Goal: Information Seeking & Learning: Learn about a topic

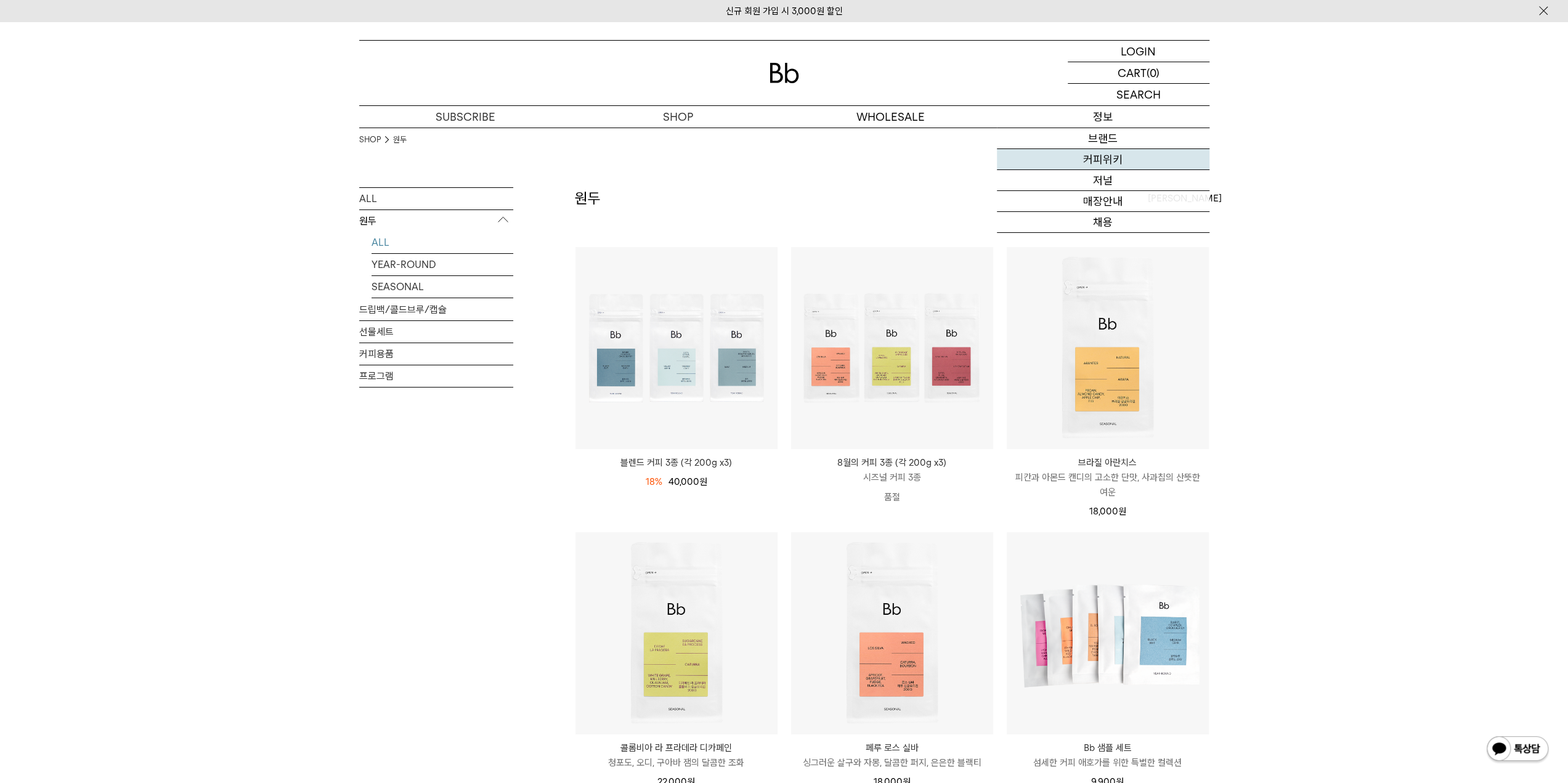
click at [1108, 161] on link "커피위키" at bounding box center [1103, 160] width 213 height 21
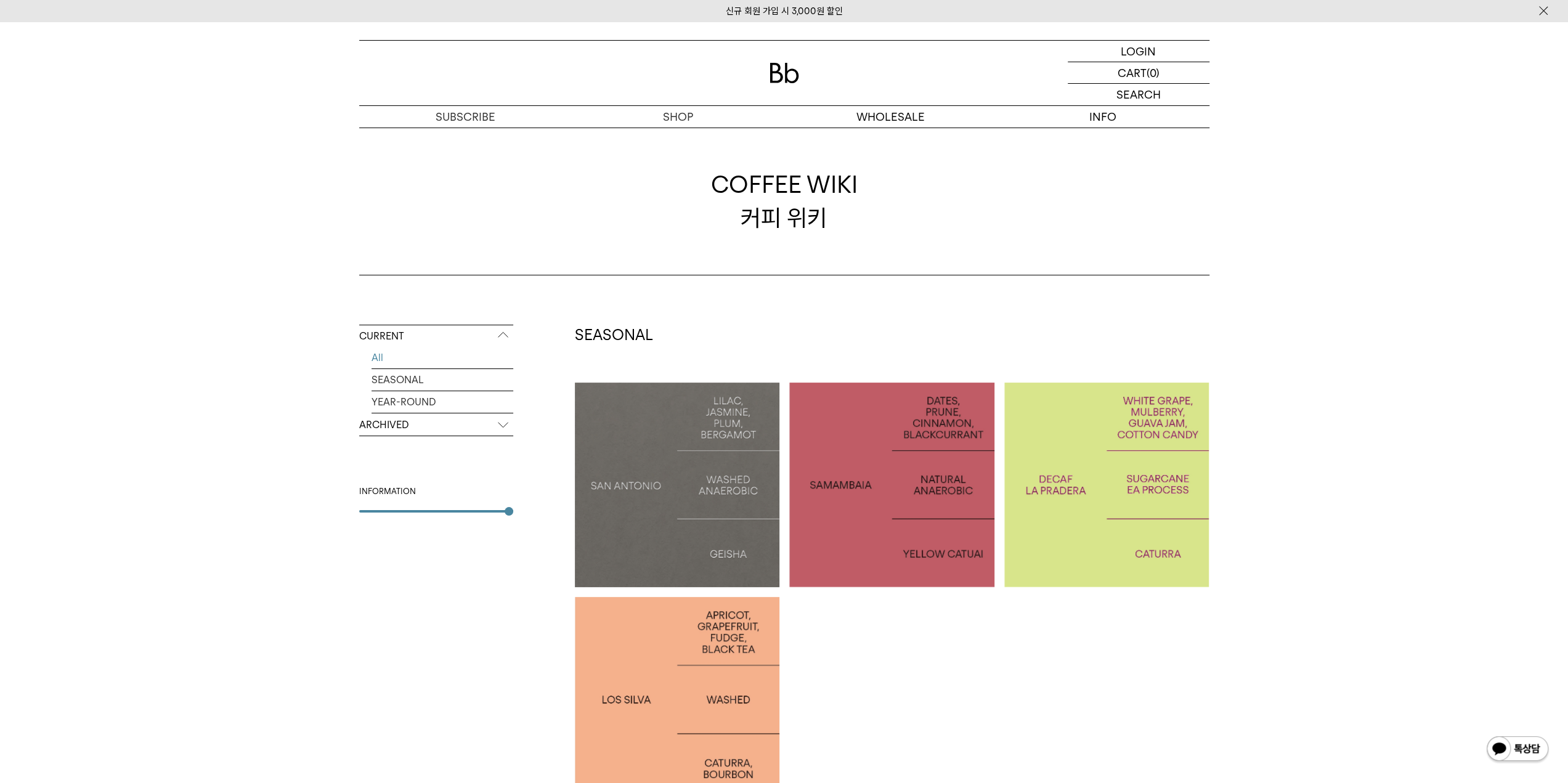
click at [1130, 491] on p "COLOMBIA LA PRADERA DECAF" at bounding box center [1107, 485] width 205 height 35
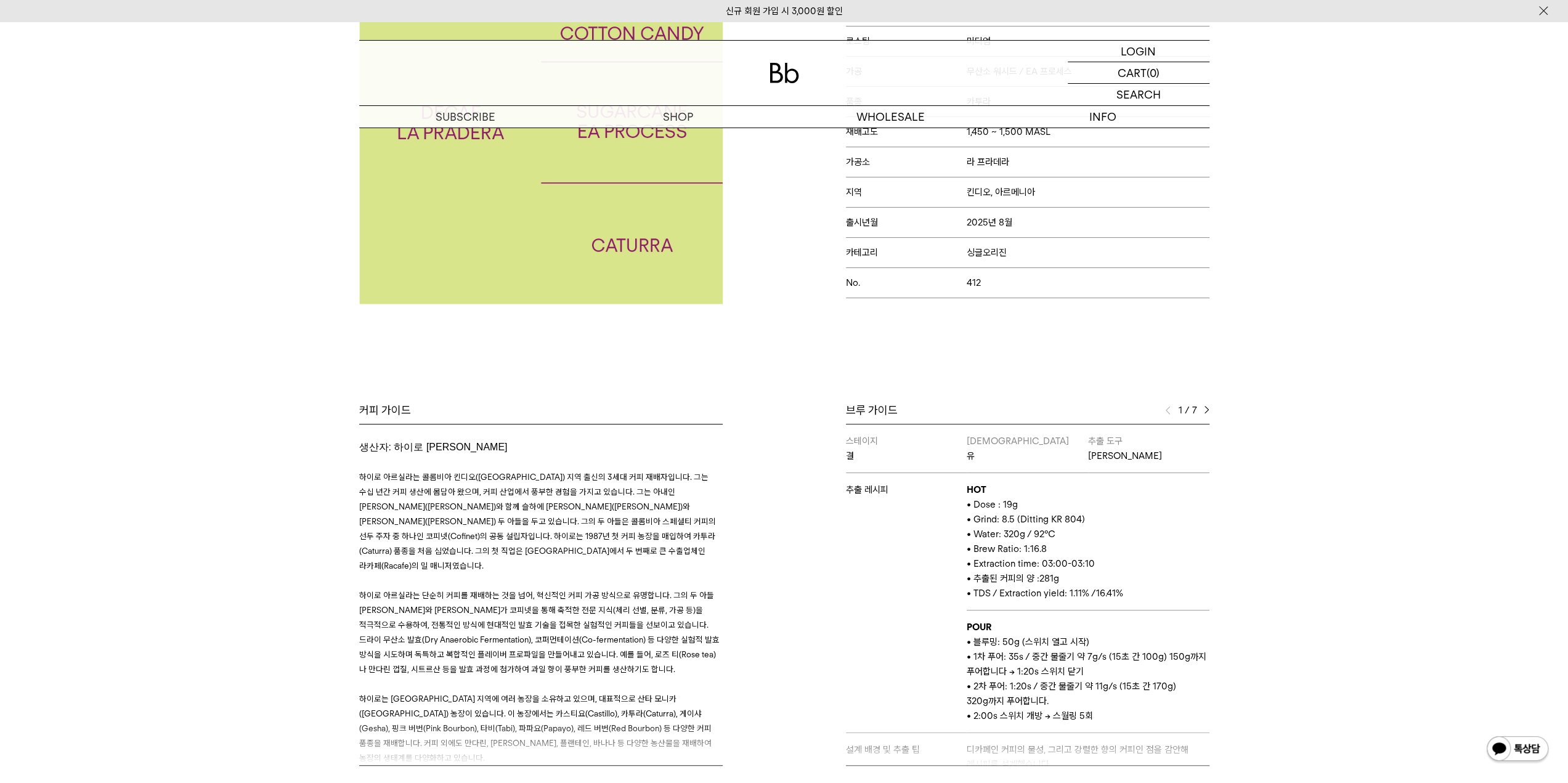
scroll to position [370, 0]
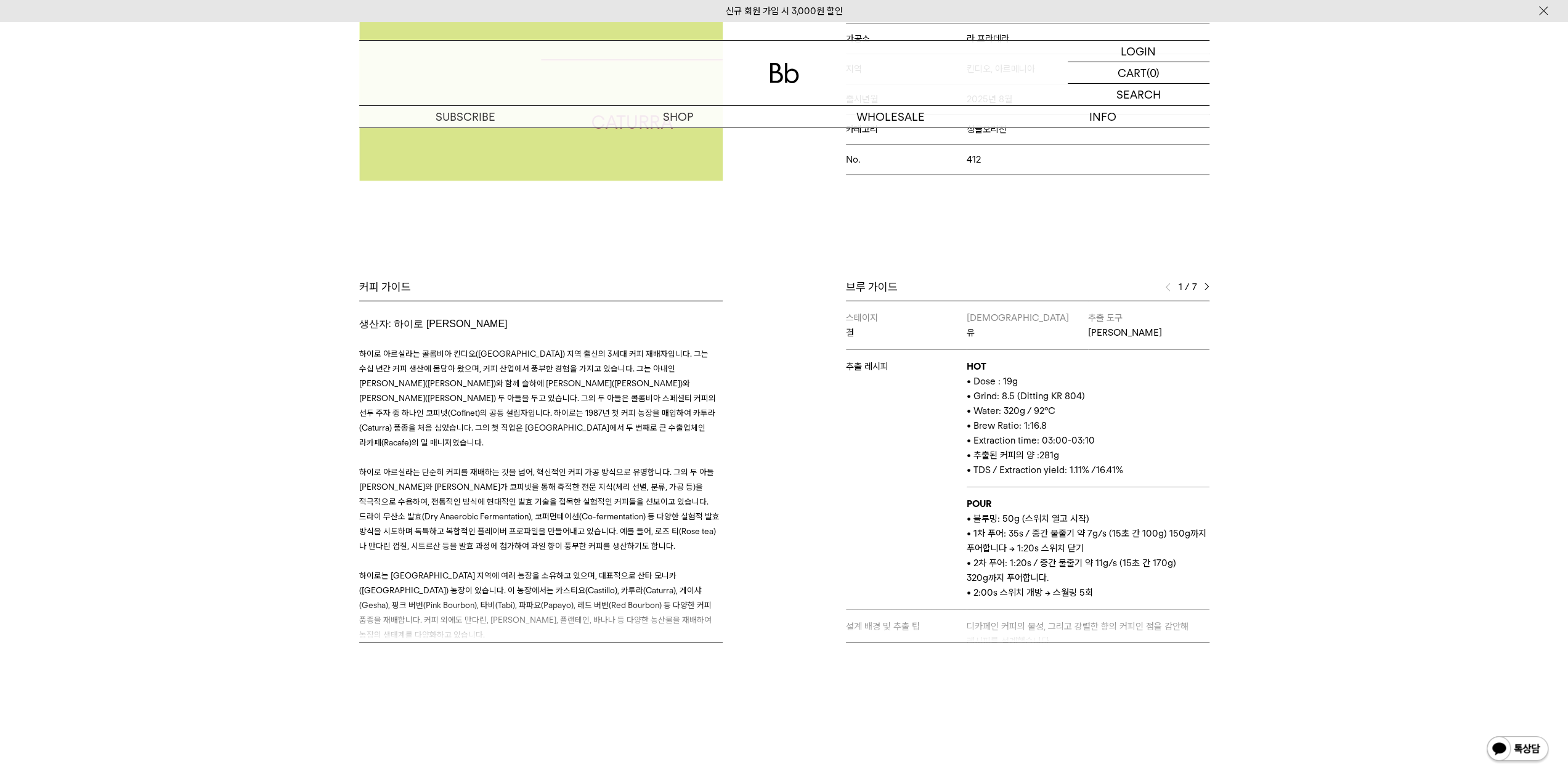
click at [1207, 284] on img at bounding box center [1207, 287] width 5 height 8
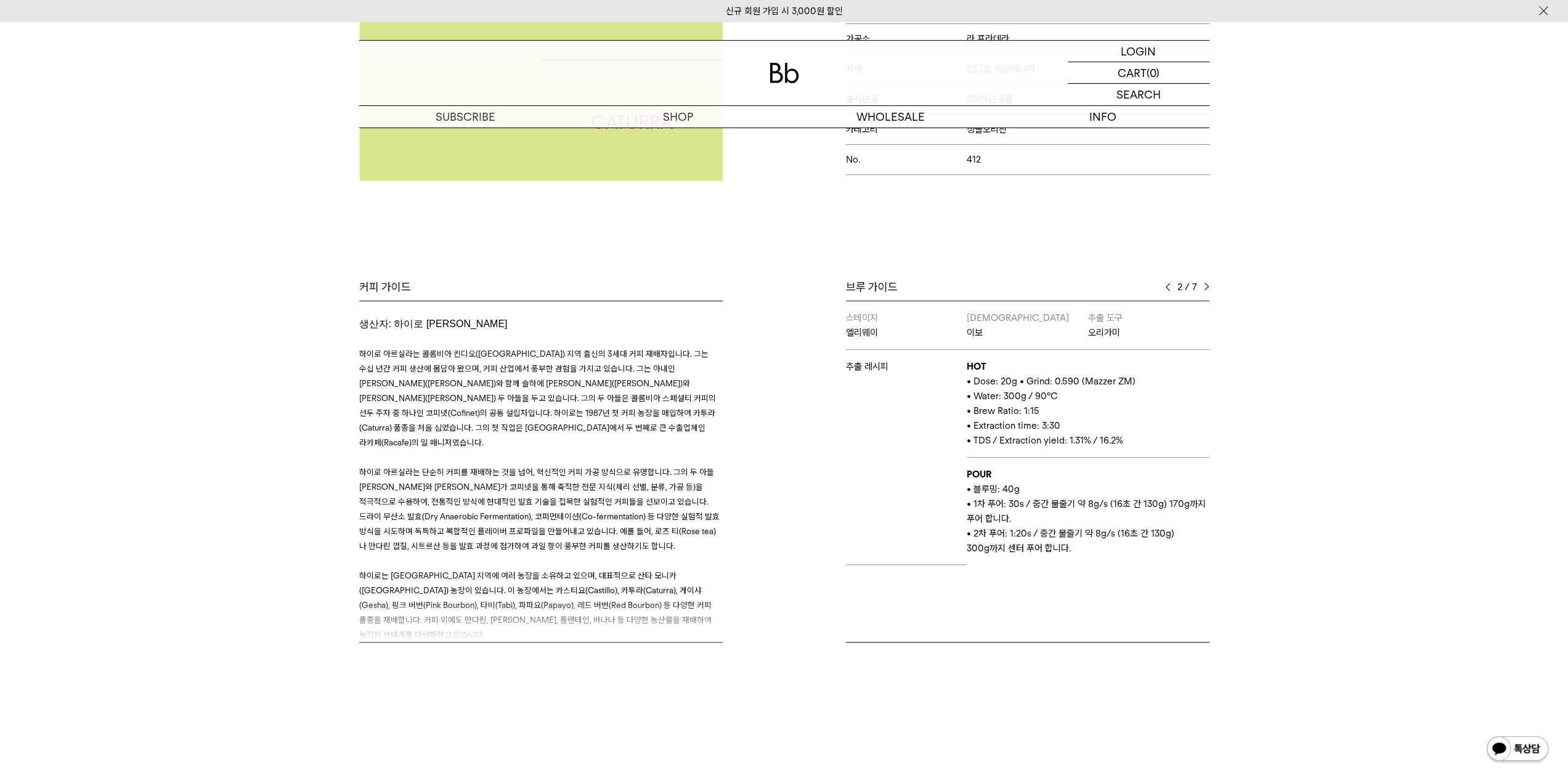
click at [1207, 284] on img at bounding box center [1207, 287] width 5 height 8
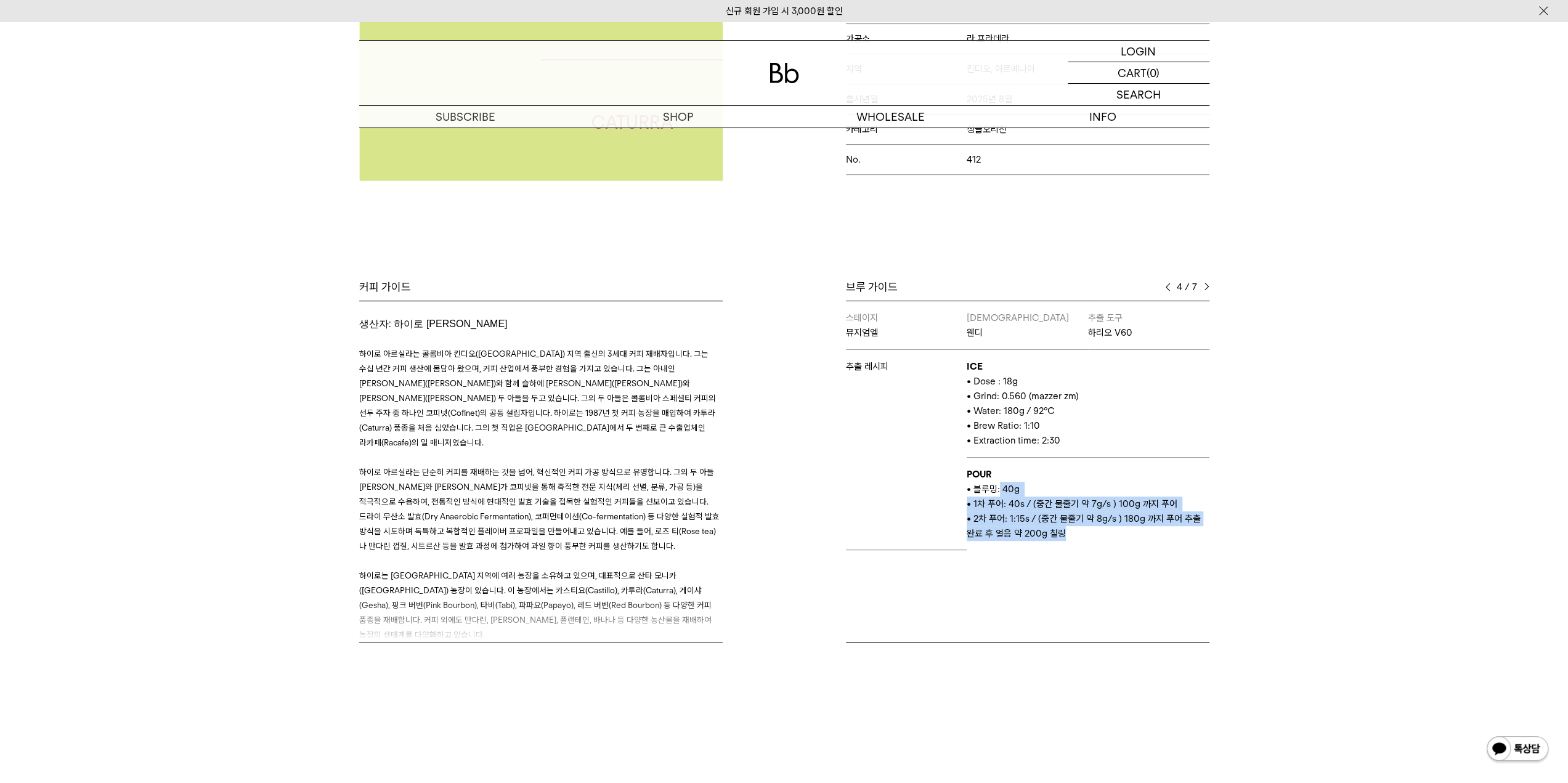
drag, startPoint x: 1069, startPoint y: 531, endPoint x: 999, endPoint y: 488, distance: 82.2
click at [999, 488] on td "POUR • 블루밍: 40g • 1차 푸어: 40s / (중간 물줄기 약 7g/s ) 100g 까지 푸어 • 2차 푸어: 1:15s / (중간…" at bounding box center [1088, 504] width 242 height 92
click at [1069, 482] on p "• 블루밍: 40g" at bounding box center [1088, 489] width 242 height 15
